Goal: Information Seeking & Learning: Learn about a topic

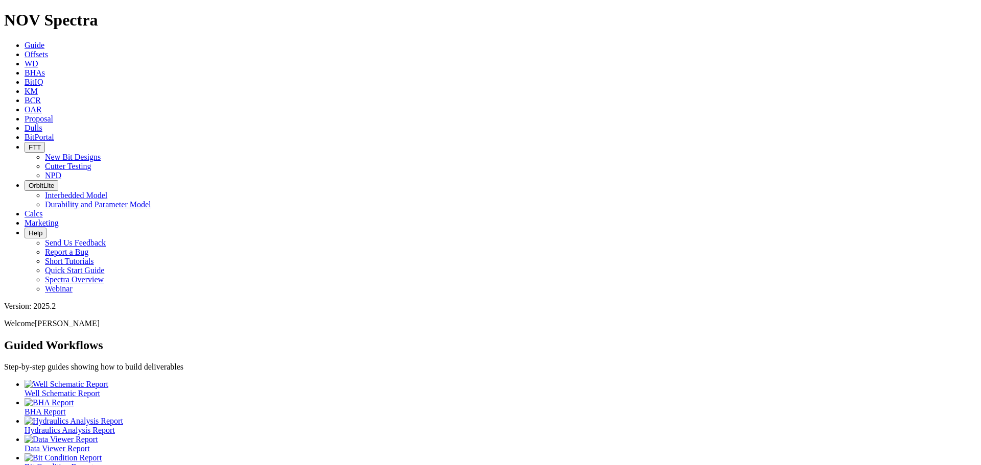
click at [48, 50] on link "Offsets" at bounding box center [37, 54] width 24 height 9
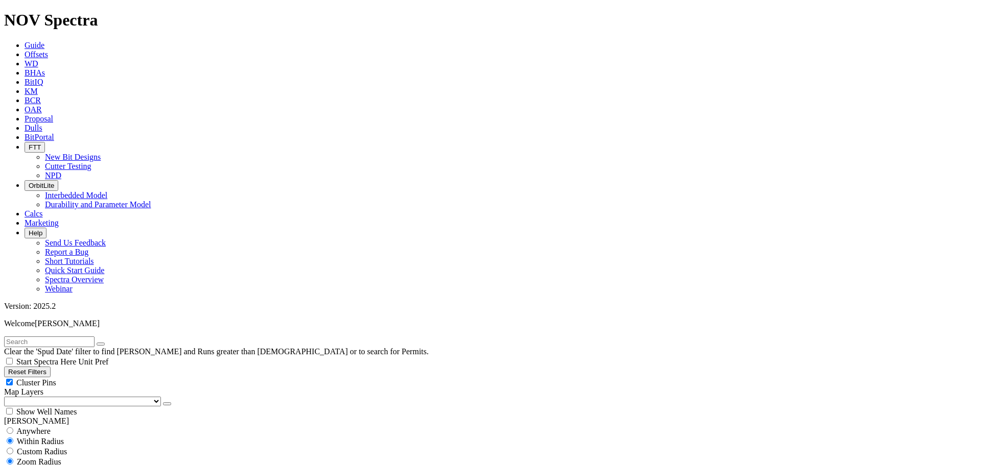
click at [51, 367] on button "Reset Filters" at bounding box center [27, 372] width 46 height 11
click at [69, 337] on div "Clear the 'Spud Date' filter to find [PERSON_NAME] and Runs greater than [DEMOG…" at bounding box center [490, 347] width 973 height 20
click at [69, 337] on input "text" at bounding box center [49, 342] width 90 height 11
type input "F318725"
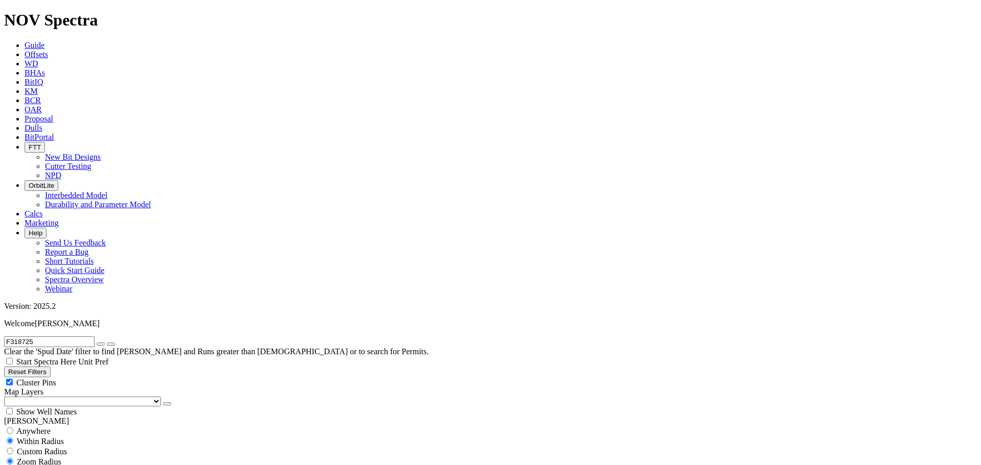
click at [107, 343] on button "submit" at bounding box center [111, 344] width 8 height 3
click at [47, 337] on input "F318725" at bounding box center [49, 342] width 90 height 11
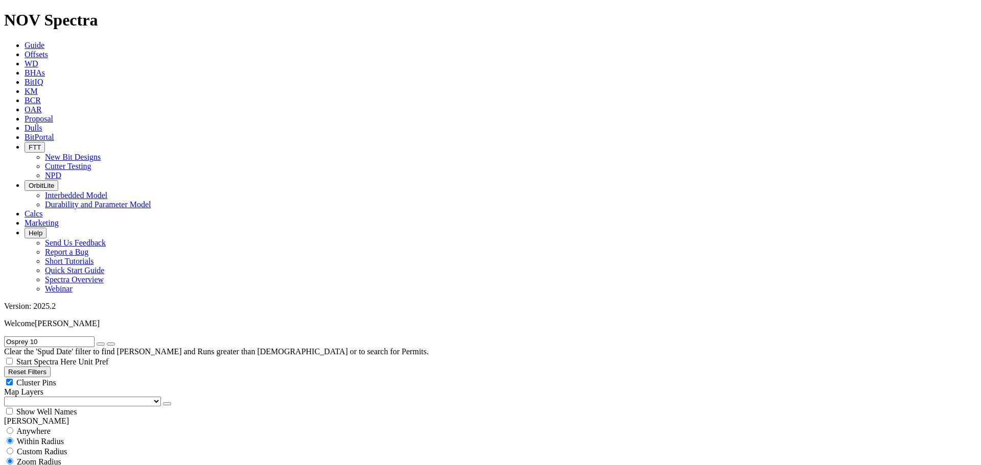
type input "Osprey 10"
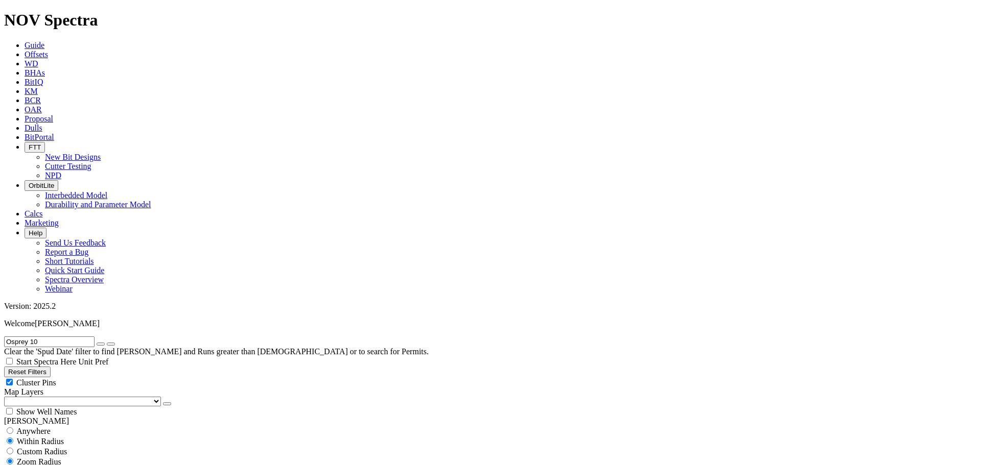
select select "9.875"
checkbox input "false"
select select "? number:9.875 ?"
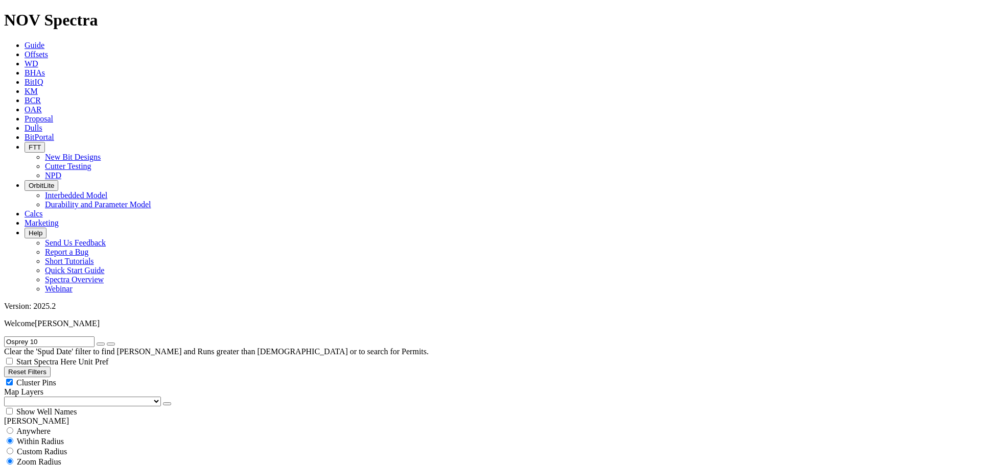
scroll to position [613, 0]
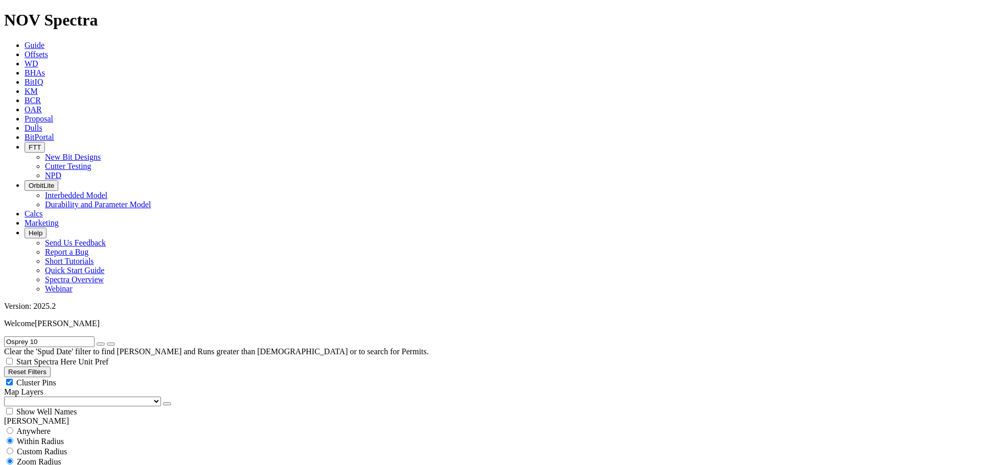
type input "800"
type input "1500"
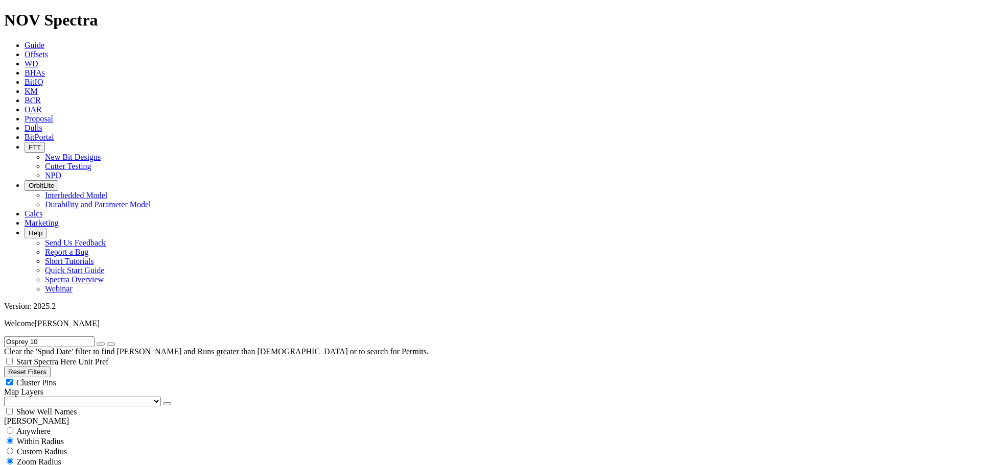
type input "[DATE]"
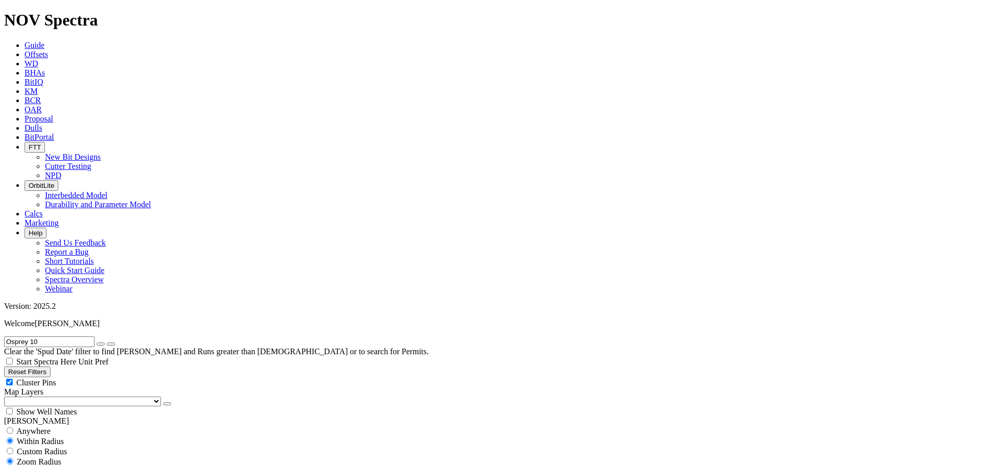
scroll to position [204, 0]
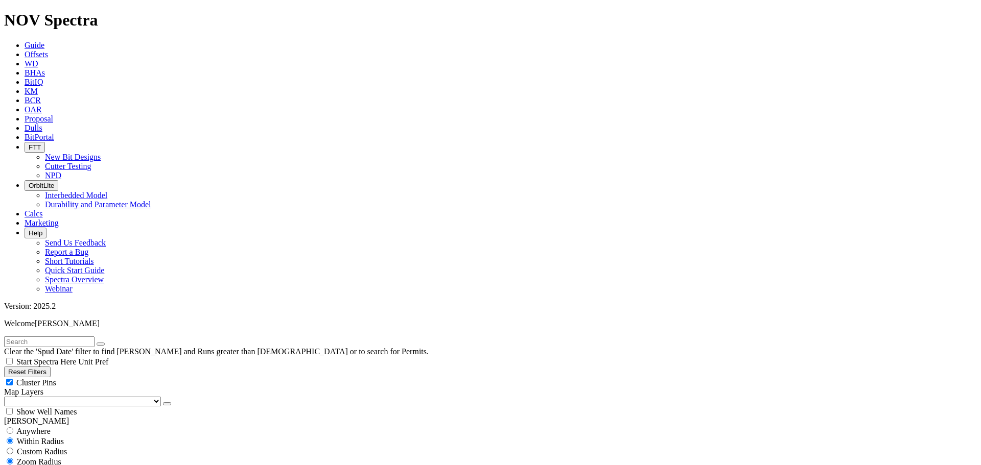
scroll to position [102, 0]
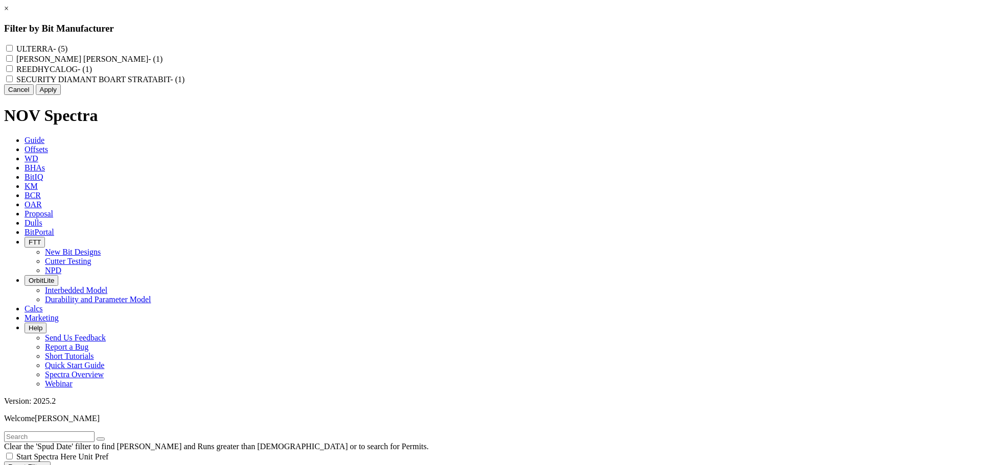
click at [92, 74] on label "REEDHYCALOG - (1)" at bounding box center [54, 69] width 76 height 9
click at [13, 72] on input "REEDHYCALOG - (1)" at bounding box center [9, 68] width 7 height 7
checkbox input "true"
click at [61, 95] on button "Apply" at bounding box center [48, 89] width 25 height 11
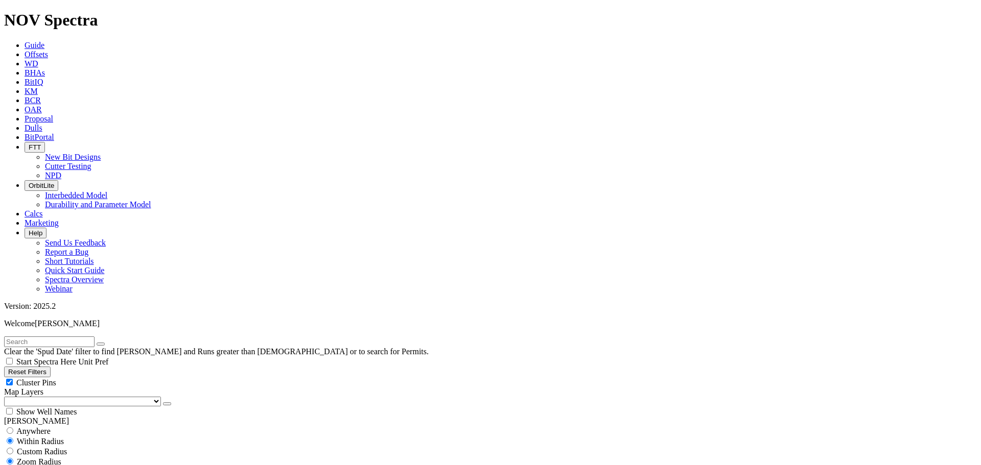
type input "[DATE]"
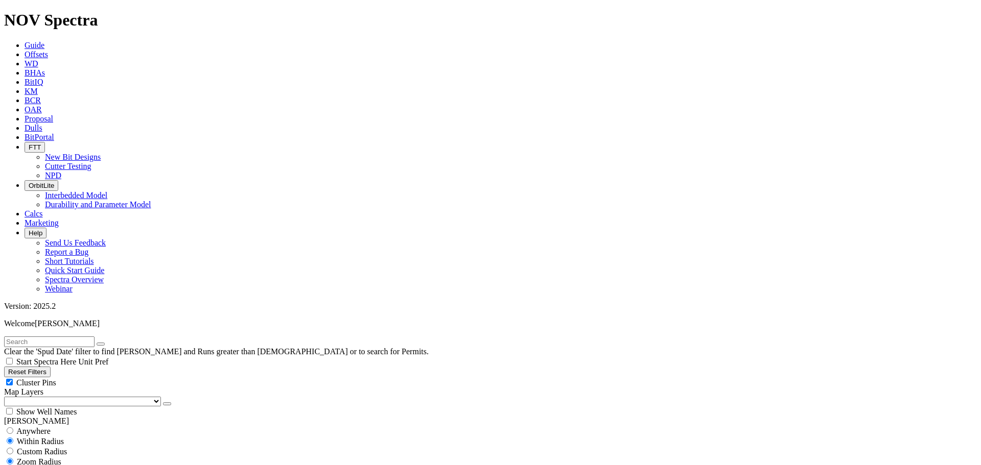
scroll to position [664, 0]
type input "5000"
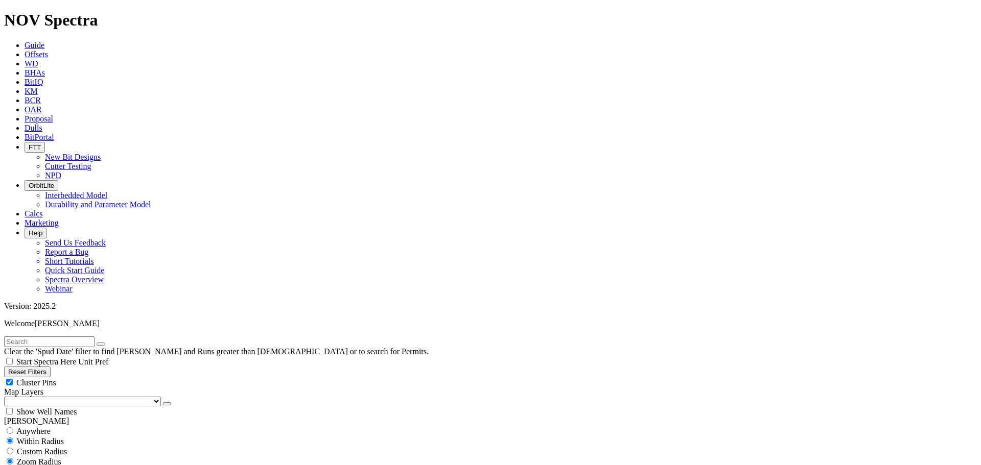
scroll to position [358, 0]
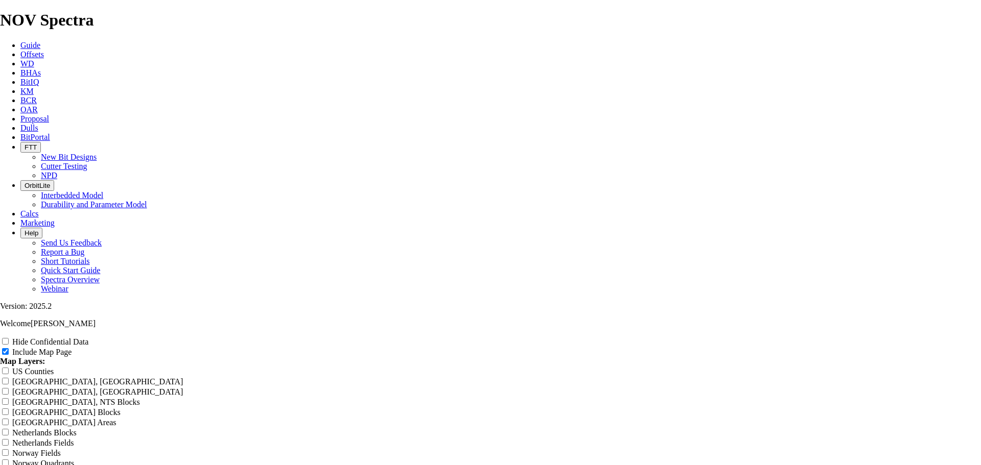
scroll to position [1277, 0]
